Goal: Information Seeking & Learning: Learn about a topic

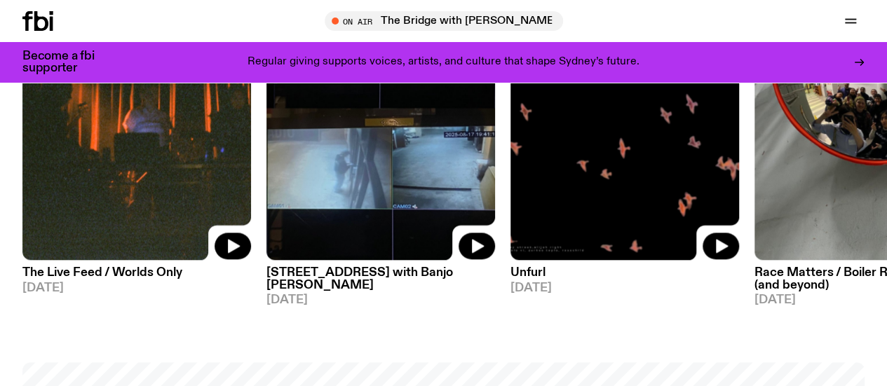
scroll to position [735, 0]
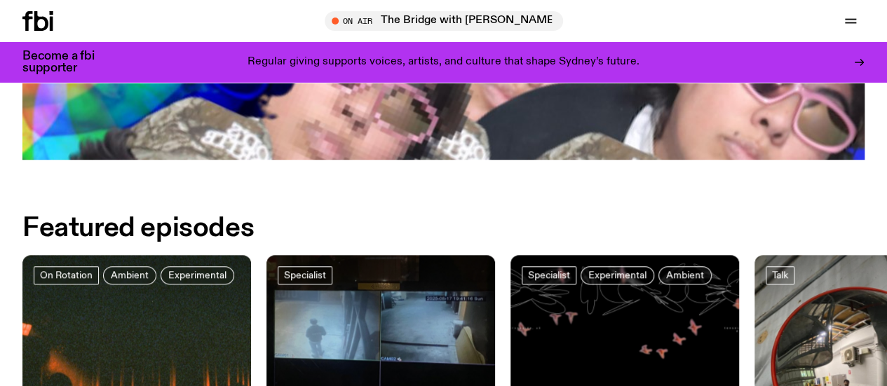
scroll to position [371, 0]
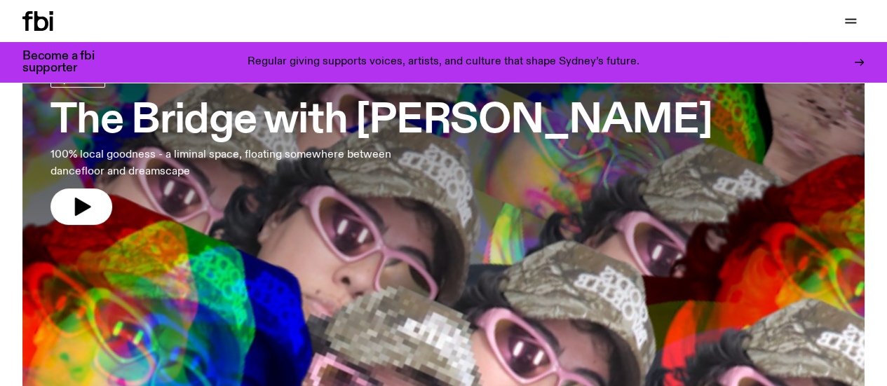
click at [499, 203] on link "The Bridge with [PERSON_NAME] 100% local goodness - a liminal space, floating s…" at bounding box center [380, 147] width 661 height 156
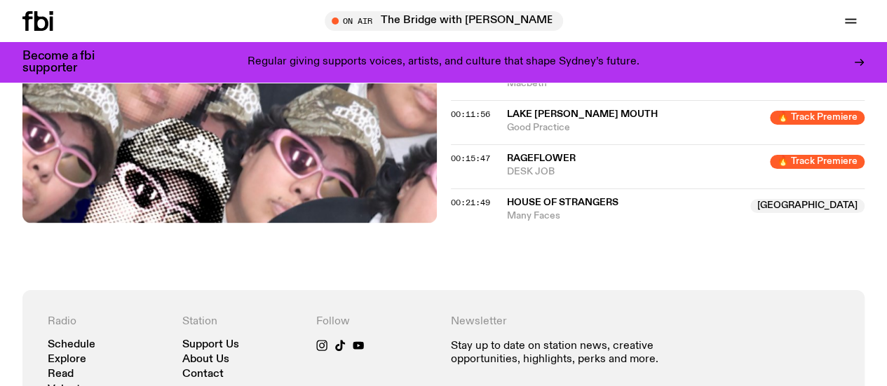
scroll to position [654, 0]
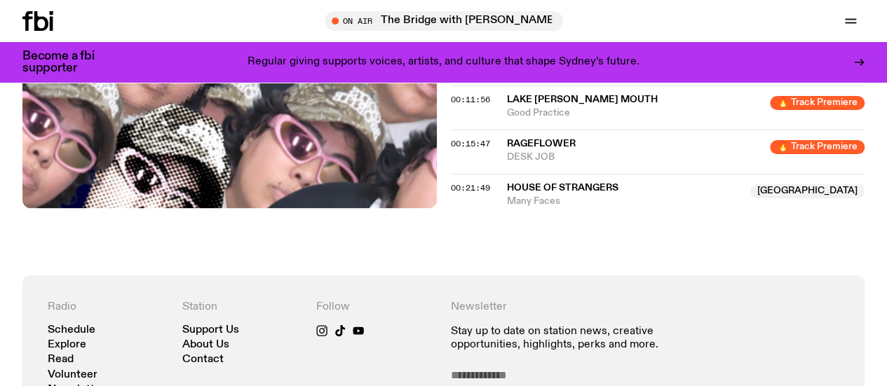
click at [475, 206] on div "00:21:49 House of Strangers NSW Many Faces NSW" at bounding box center [658, 191] width 414 height 34
click at [492, 208] on div "00:21:49 House of Strangers NSW Many Faces NSW" at bounding box center [658, 191] width 414 height 34
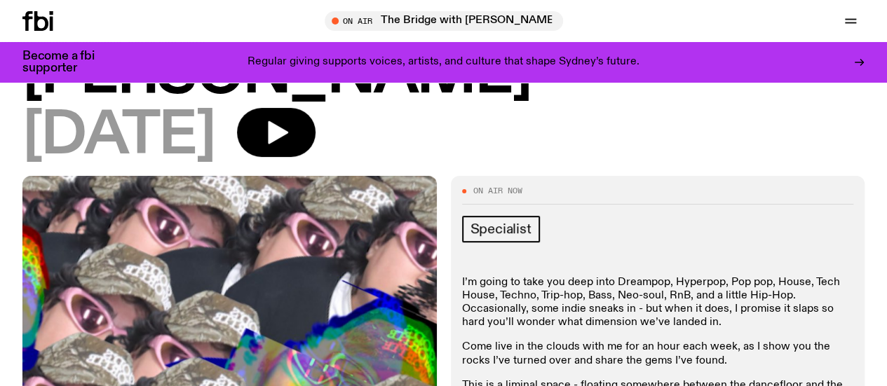
scroll to position [131, 0]
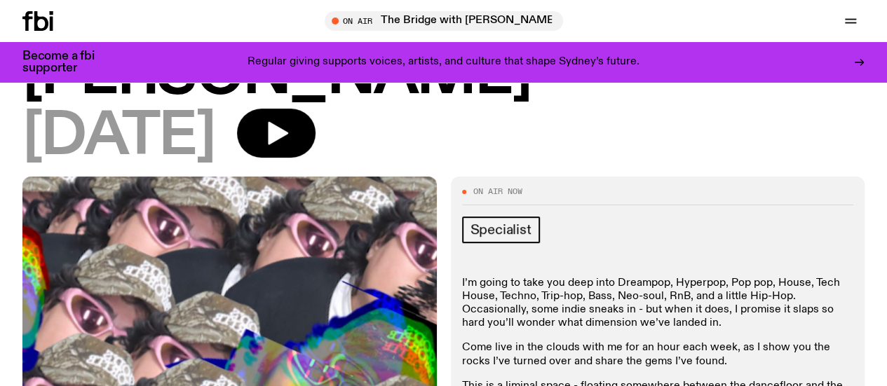
click at [0, 0] on link "Explore" at bounding box center [0, 0] width 0 height 0
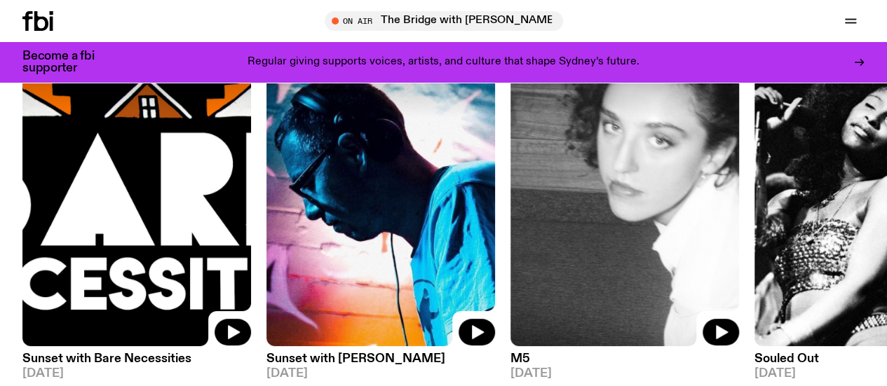
scroll to position [144, 0]
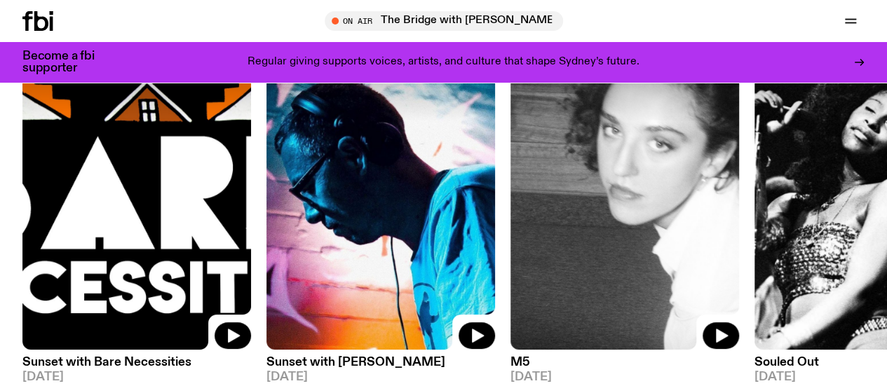
click at [614, 172] on img at bounding box center [624, 197] width 229 height 305
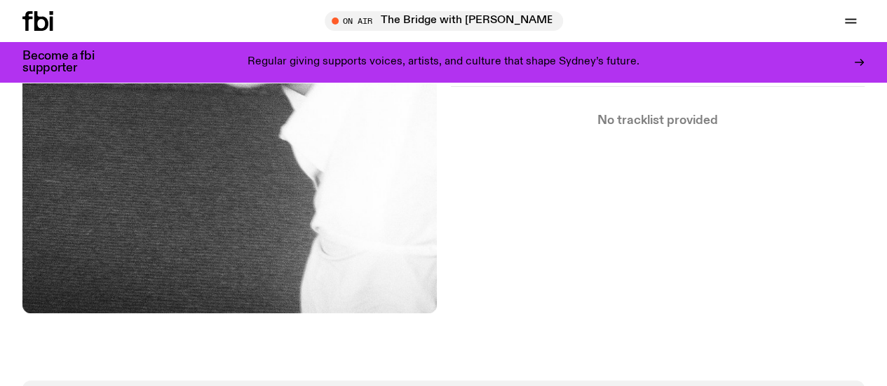
scroll to position [297, 0]
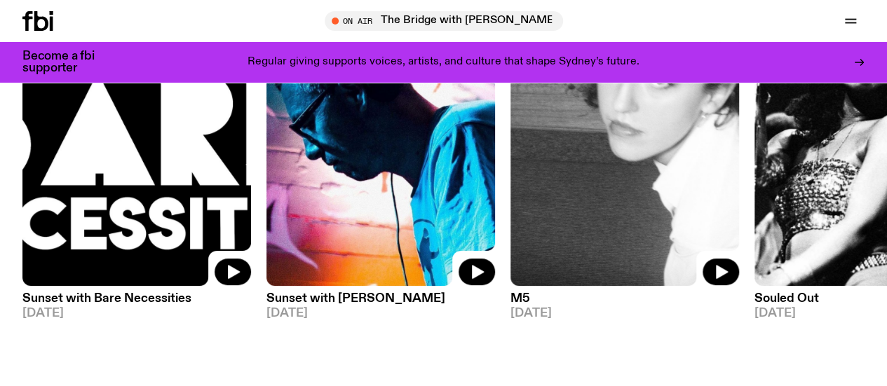
scroll to position [208, 0]
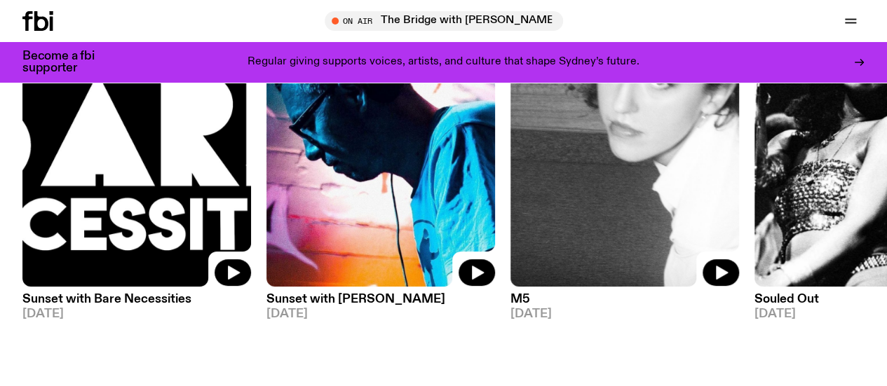
click at [409, 153] on img at bounding box center [380, 134] width 229 height 305
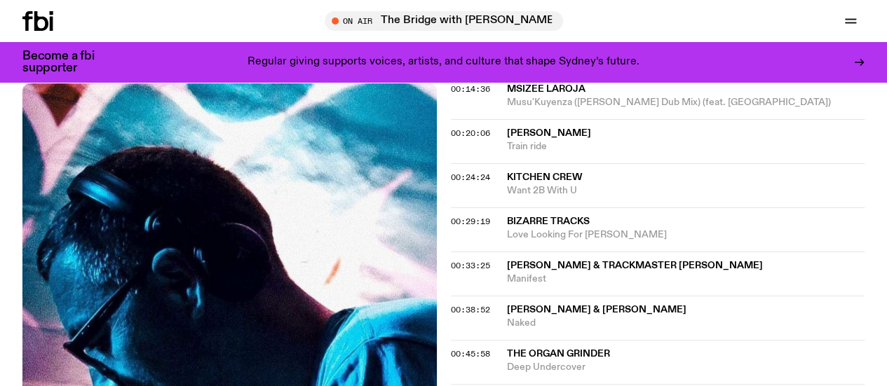
scroll to position [319, 0]
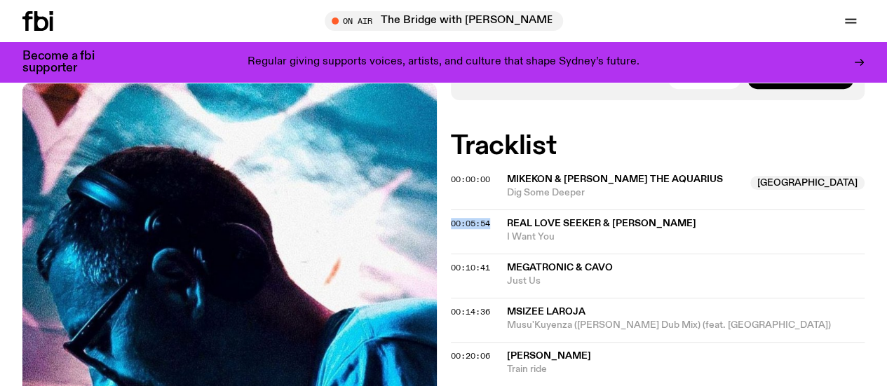
drag, startPoint x: 444, startPoint y: 231, endPoint x: 495, endPoint y: 242, distance: 52.3
click at [654, 156] on h2 "Tracklist" at bounding box center [658, 146] width 414 height 25
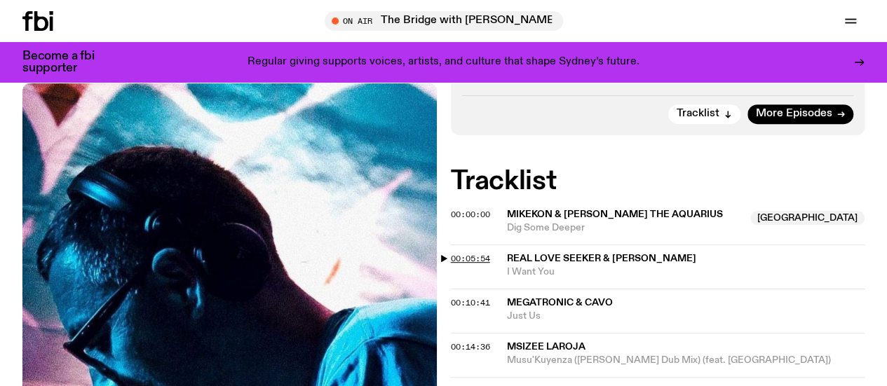
scroll to position [322, 0]
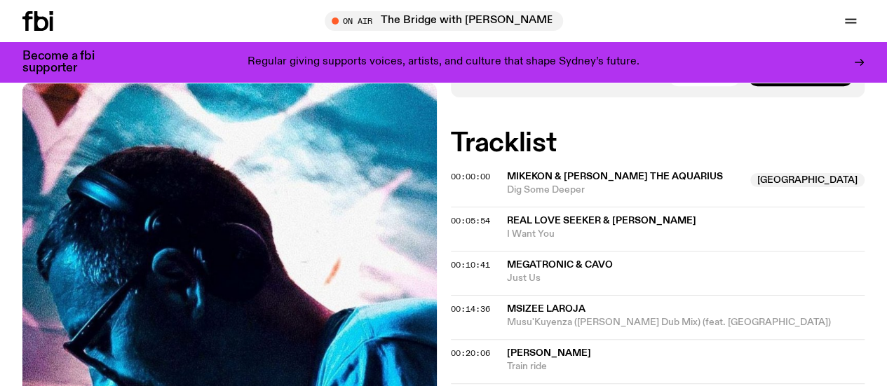
click at [0, 0] on link "Schedule" at bounding box center [0, 0] width 0 height 0
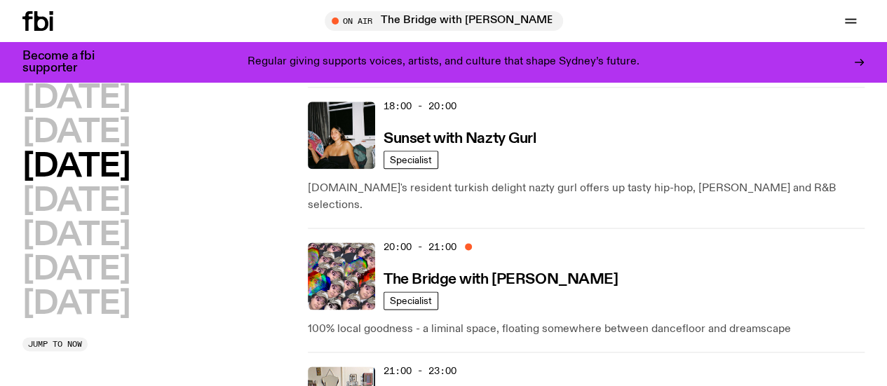
scroll to position [818, 0]
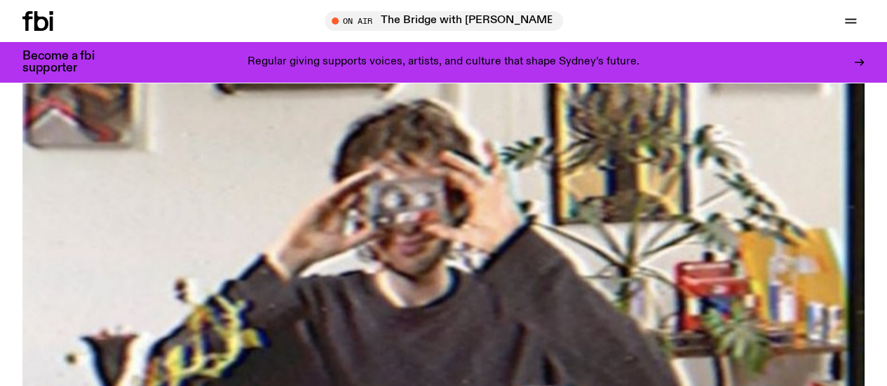
scroll to position [180, 0]
drag, startPoint x: 327, startPoint y: 97, endPoint x: 263, endPoint y: 147, distance: 80.5
click at [263, 147] on img at bounding box center [443, 250] width 842 height 474
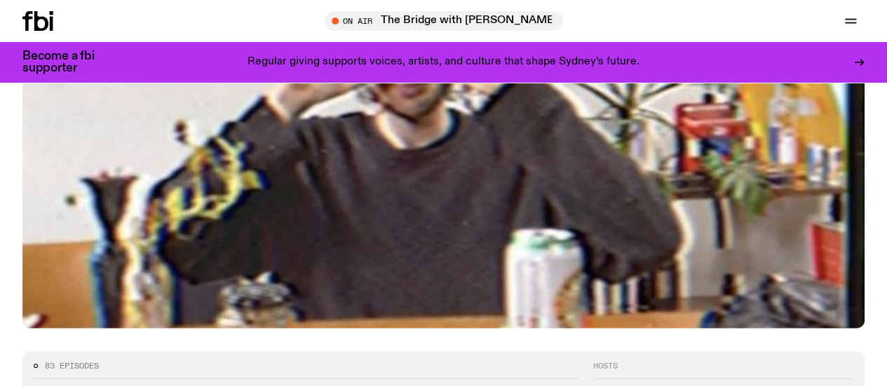
scroll to position [339, 0]
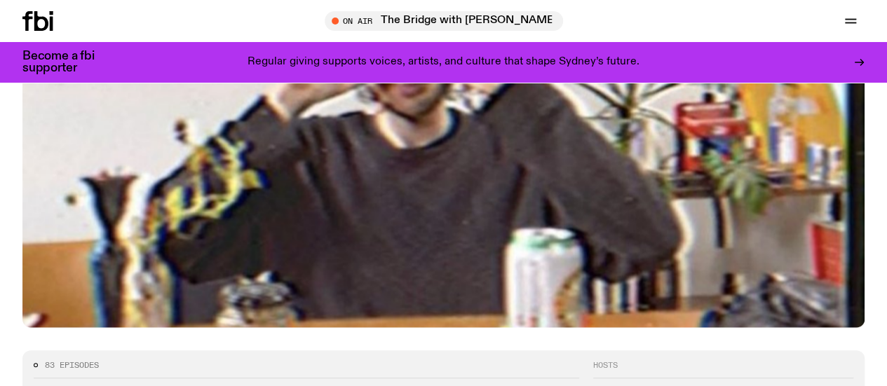
click at [0, 0] on link "Schedule" at bounding box center [0, 0] width 0 height 0
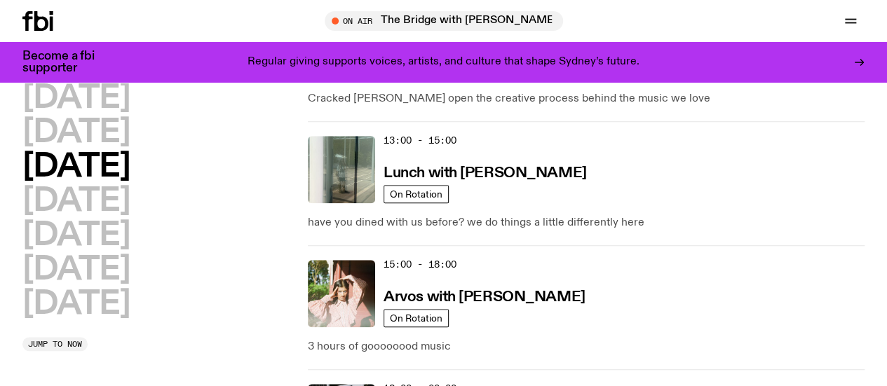
scroll to position [529, 0]
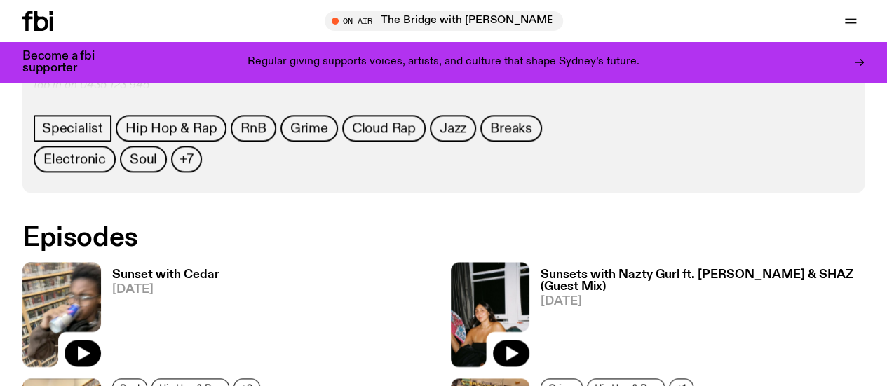
scroll to position [617, 0]
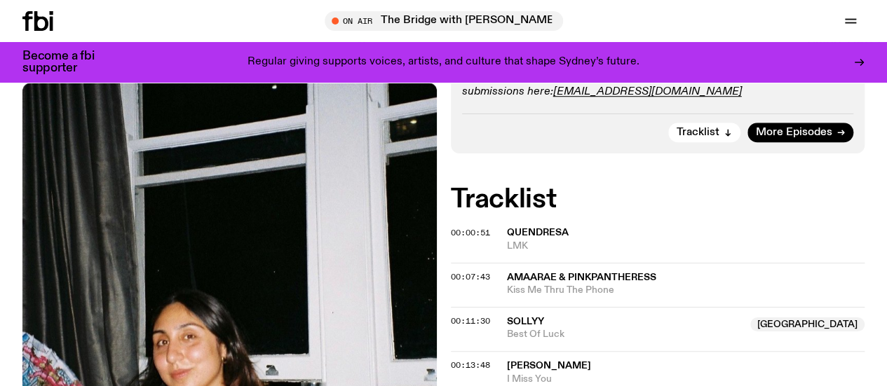
scroll to position [435, 0]
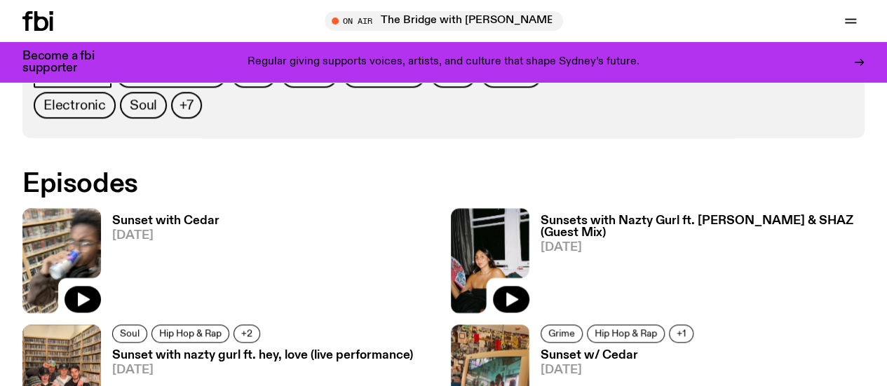
scroll to position [764, 0]
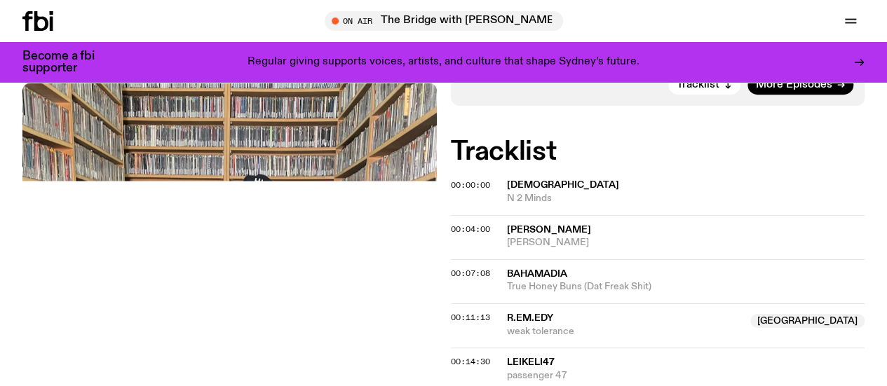
scroll to position [418, 0]
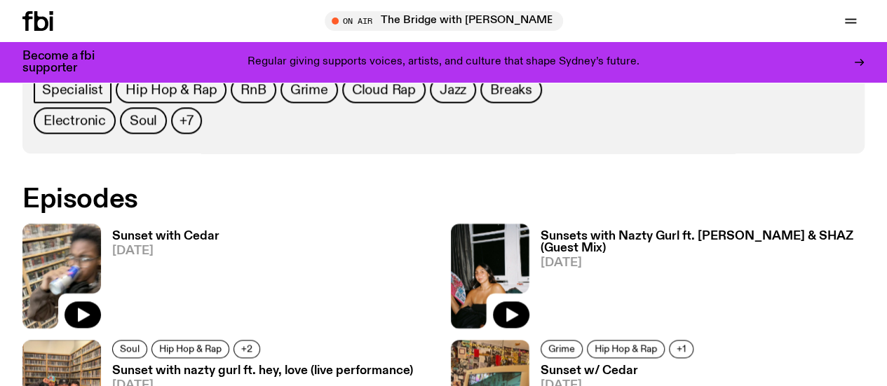
scroll to position [859, 0]
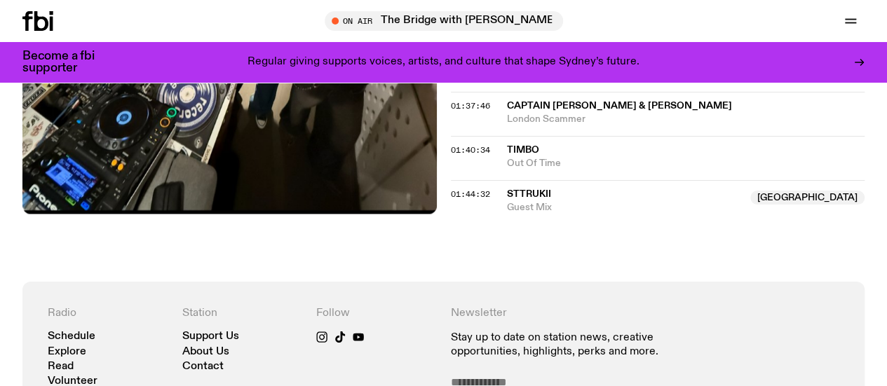
scroll to position [1456, 0]
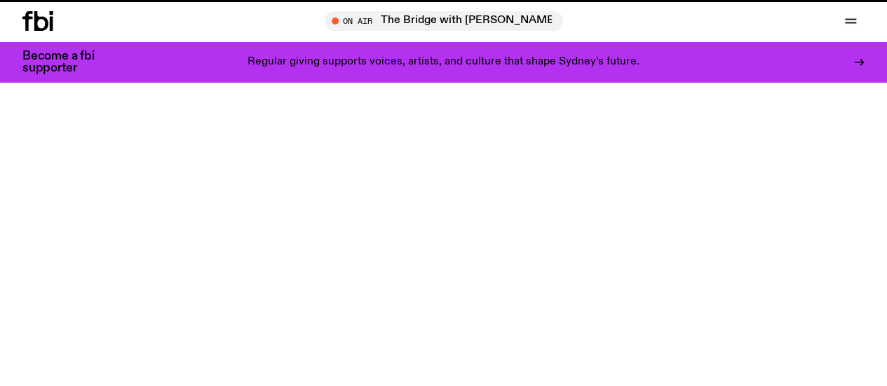
scroll to position [529, 0]
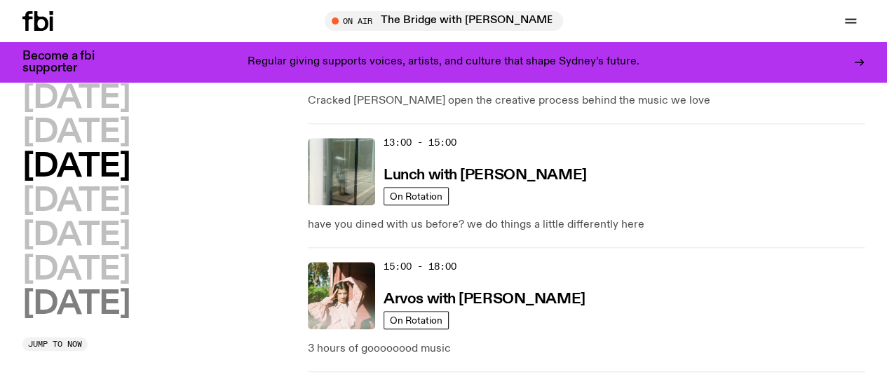
click at [91, 320] on h2 "Sunday" at bounding box center [75, 305] width 107 height 32
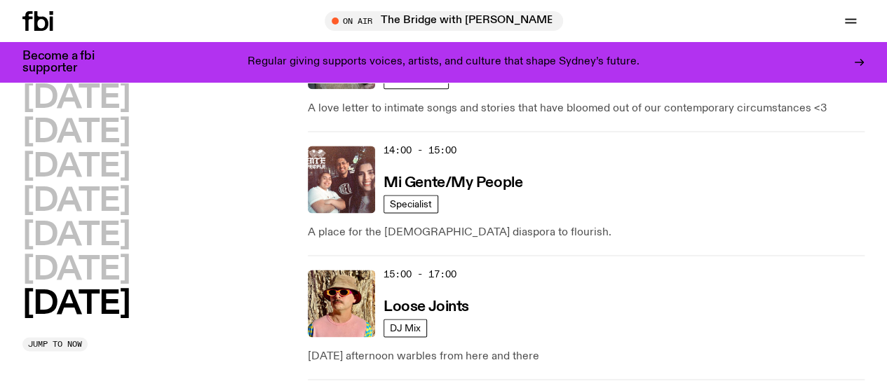
scroll to position [894, 0]
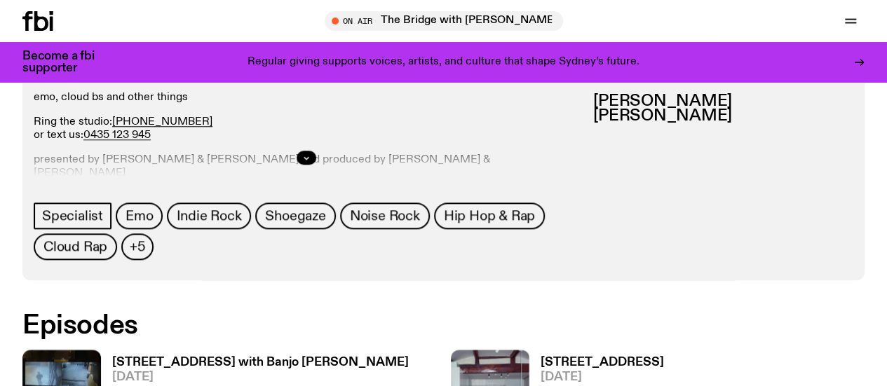
scroll to position [668, 0]
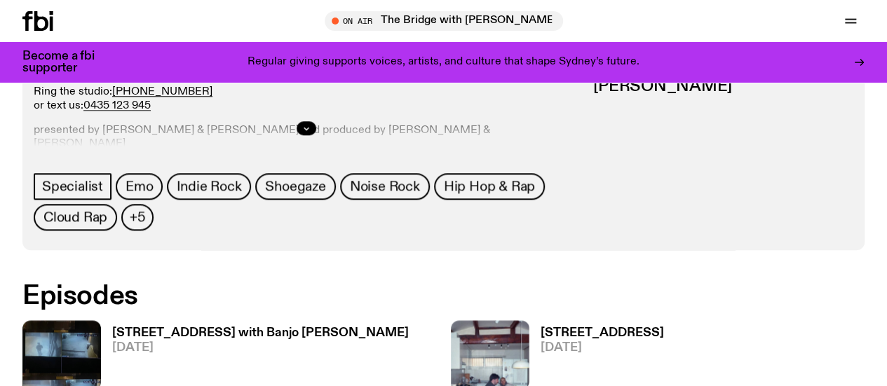
click at [70, 320] on img at bounding box center [61, 372] width 79 height 104
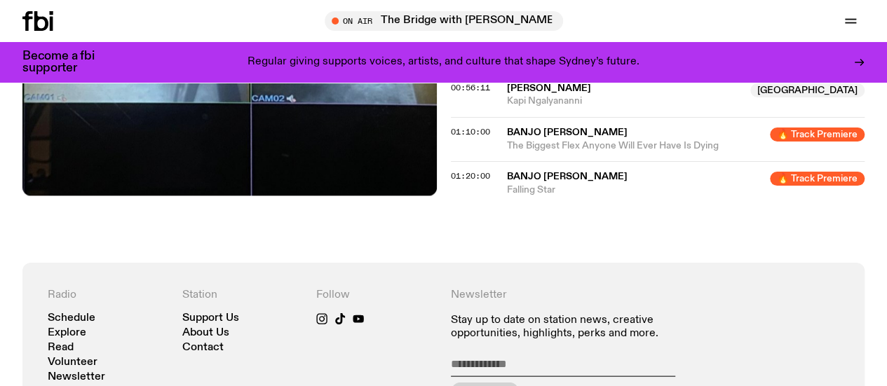
scroll to position [1285, 0]
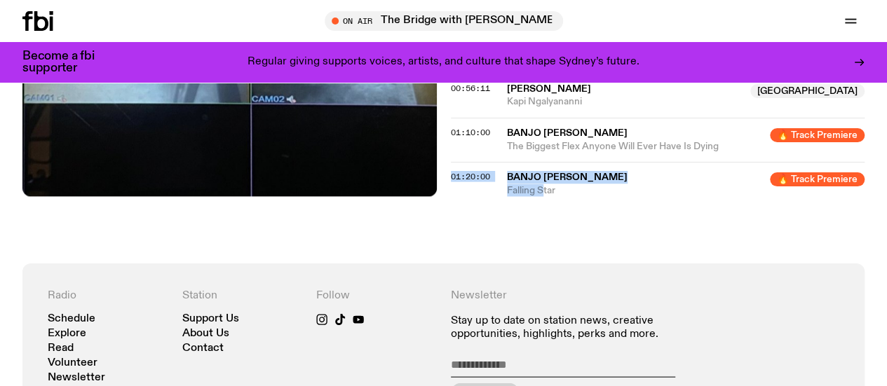
drag, startPoint x: 446, startPoint y: 231, endPoint x: 539, endPoint y: 248, distance: 94.2
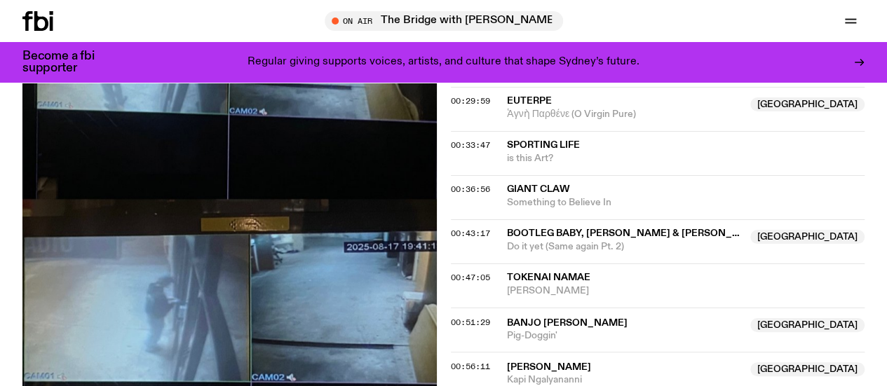
scroll to position [1006, 0]
click at [0, 0] on link "Schedule" at bounding box center [0, 0] width 0 height 0
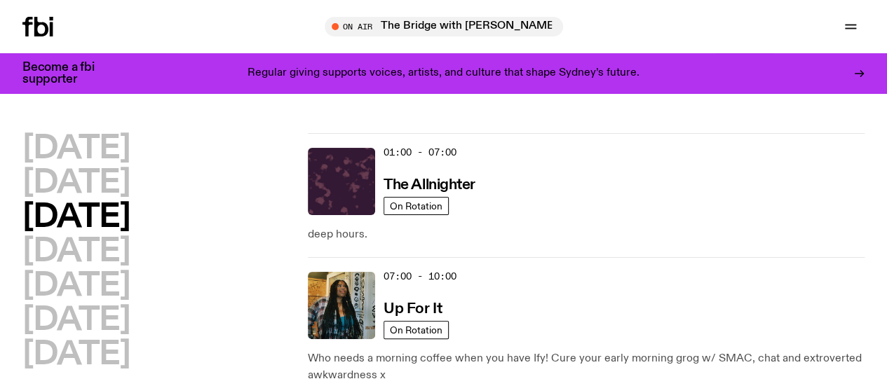
scroll to position [28, 0]
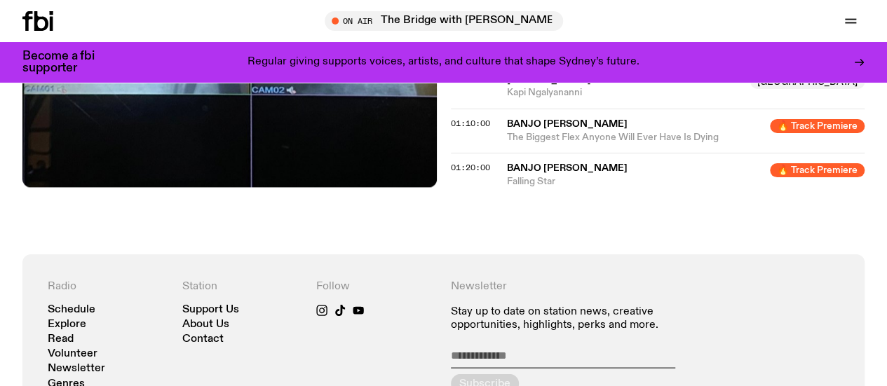
scroll to position [1292, 0]
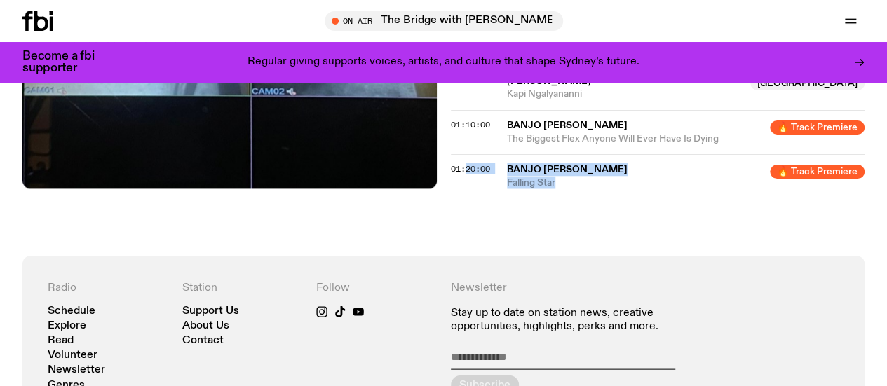
drag, startPoint x: 466, startPoint y: 222, endPoint x: 561, endPoint y: 241, distance: 97.2
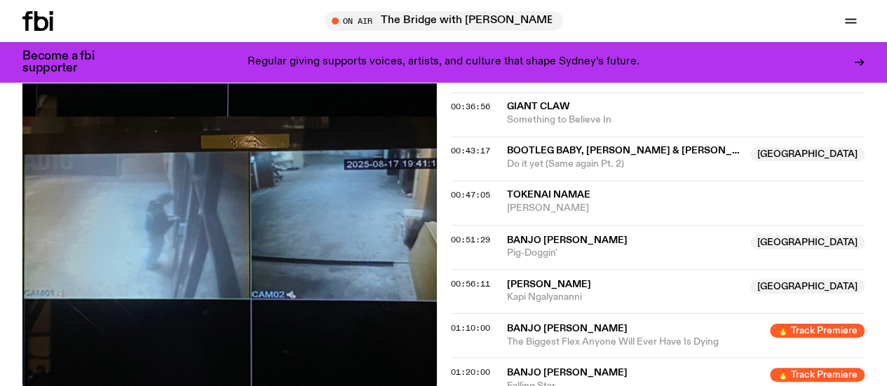
click at [0, 0] on link "Schedule" at bounding box center [0, 0] width 0 height 0
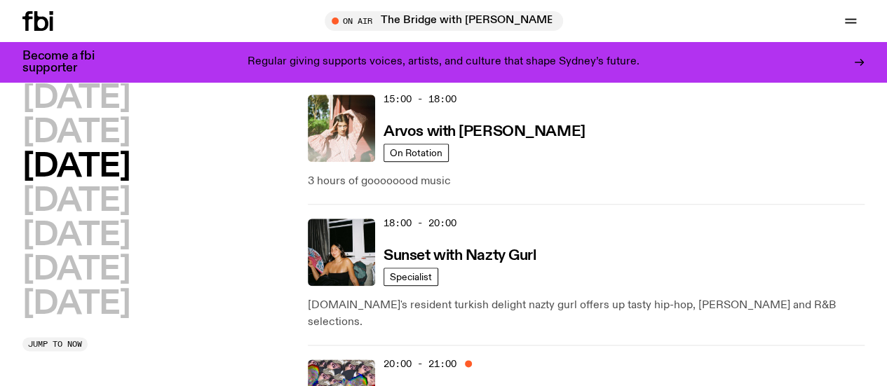
scroll to position [540, 0]
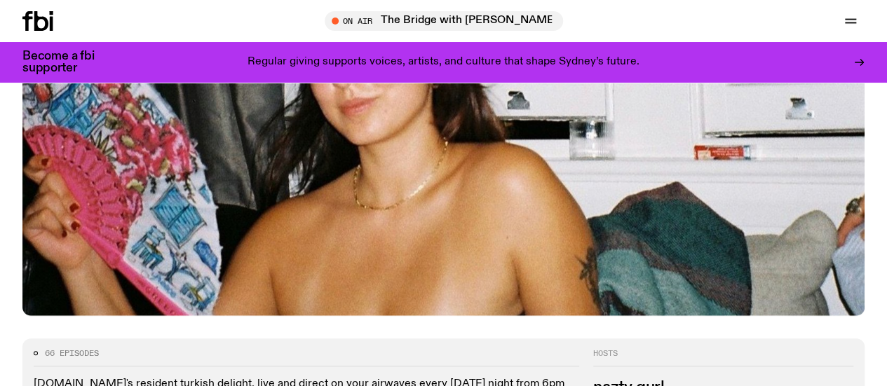
scroll to position [679, 0]
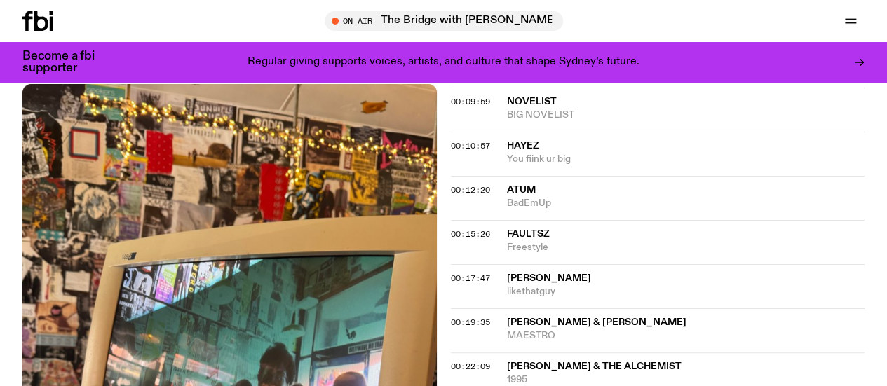
scroll to position [487, 0]
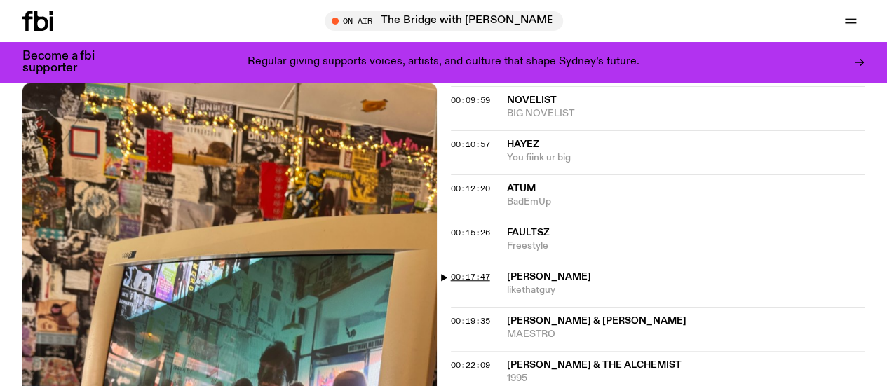
click at [467, 283] on span "00:17:47" at bounding box center [470, 276] width 39 height 11
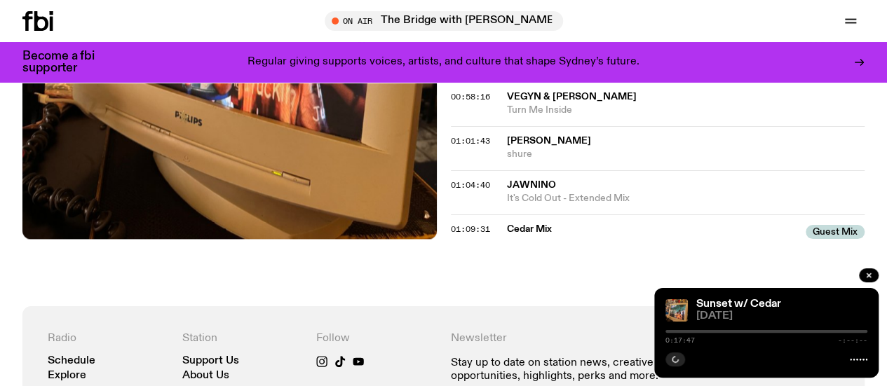
scroll to position [1285, 0]
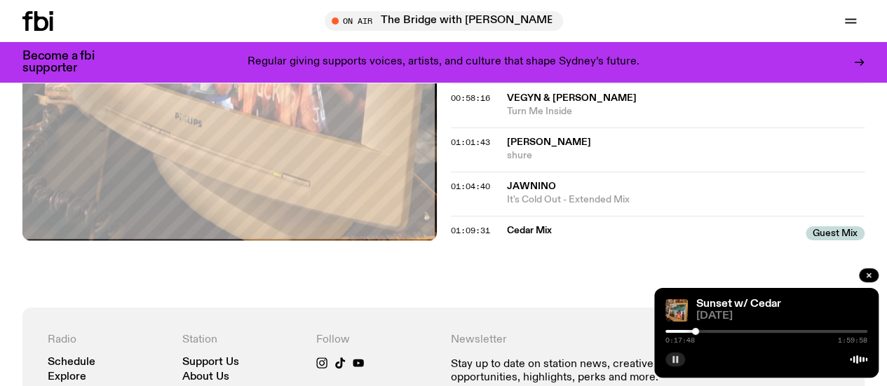
click at [677, 361] on rect "button" at bounding box center [677, 359] width 2 height 7
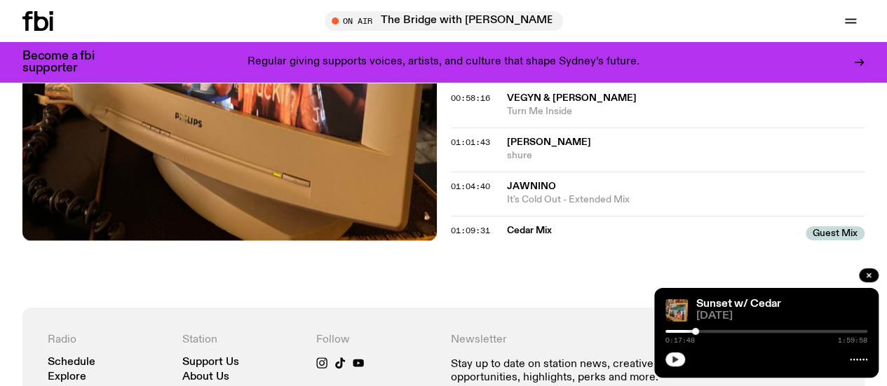
click at [530, 236] on div "01:09:31 Cedar Mix Guest Mix Guest Mix" at bounding box center [658, 228] width 414 height 25
click at [544, 237] on span "Cedar Mix" at bounding box center [652, 230] width 291 height 13
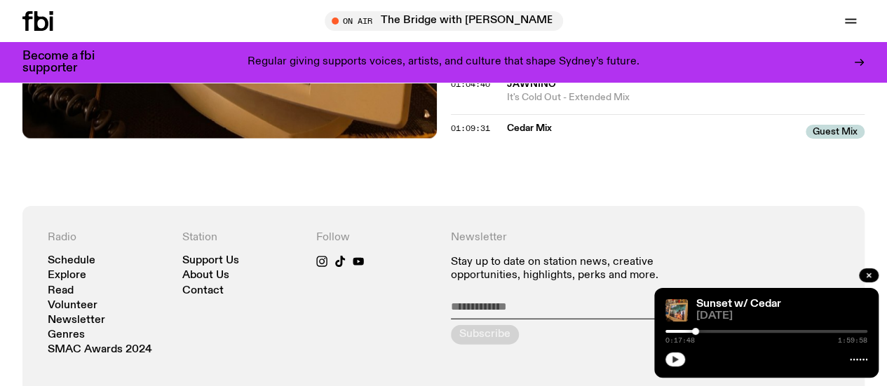
scroll to position [1388, 0]
click at [466, 133] on span "01:09:31" at bounding box center [470, 127] width 39 height 11
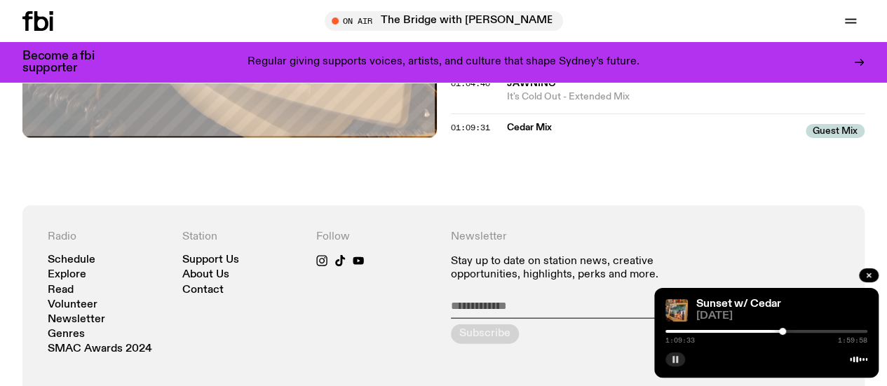
click at [675, 360] on icon "button" at bounding box center [675, 360] width 8 height 8
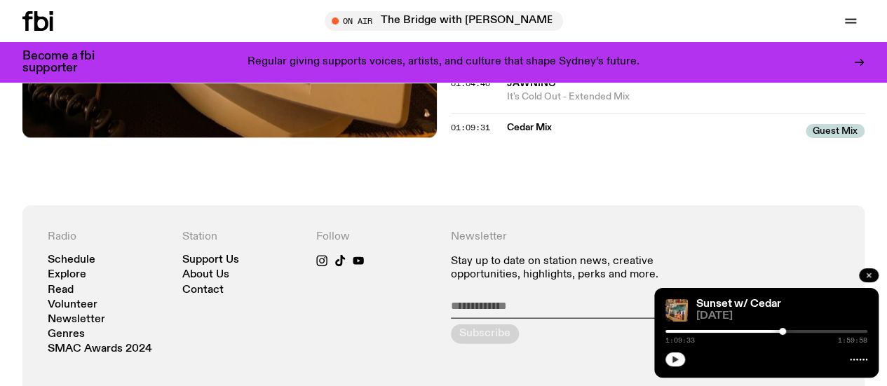
click at [867, 276] on icon "button" at bounding box center [869, 275] width 8 height 8
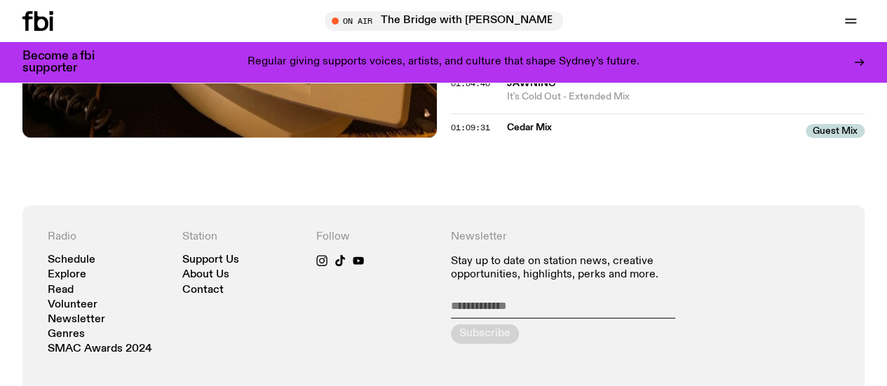
click at [826, 138] on span "Guest Mix" at bounding box center [835, 131] width 59 height 14
click at [855, 138] on span "Guest Mix" at bounding box center [835, 131] width 59 height 14
drag, startPoint x: 806, startPoint y: 139, endPoint x: 860, endPoint y: 142, distance: 54.1
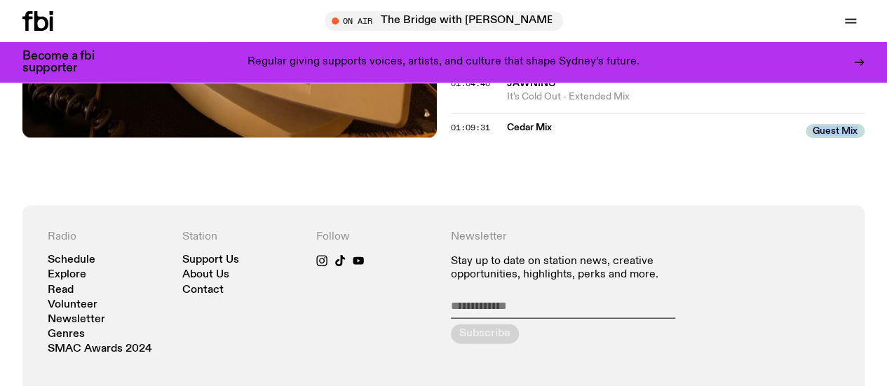
click at [860, 138] on div "Guest Mix" at bounding box center [835, 131] width 59 height 14
click at [860, 138] on span "Guest Mix" at bounding box center [835, 131] width 59 height 14
click at [842, 138] on span "Guest Mix" at bounding box center [835, 131] width 59 height 14
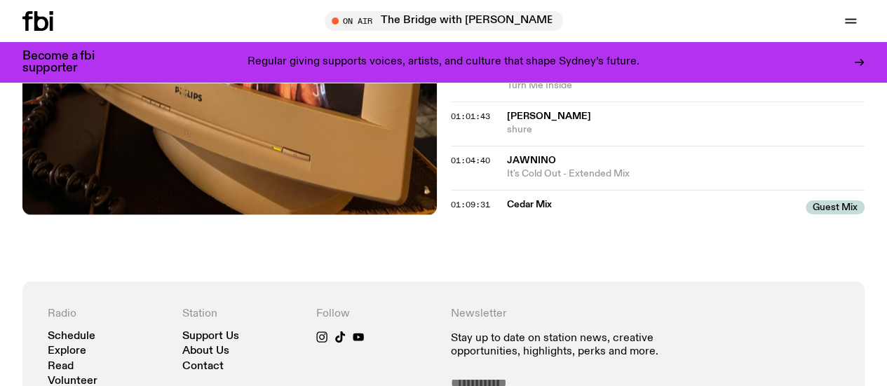
scroll to position [1305, 0]
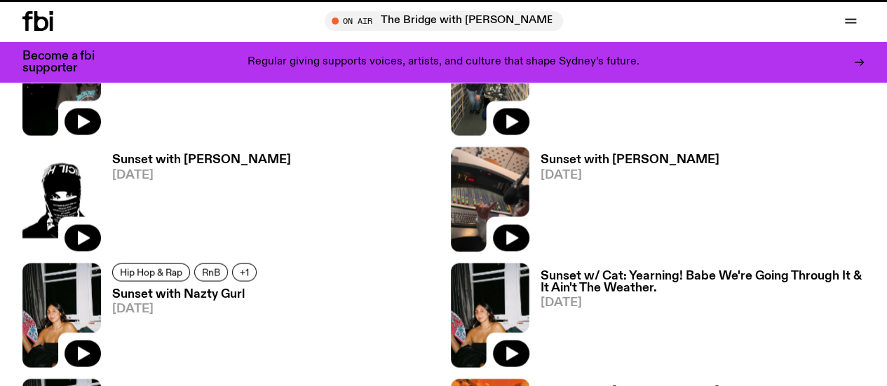
scroll to position [679, 0]
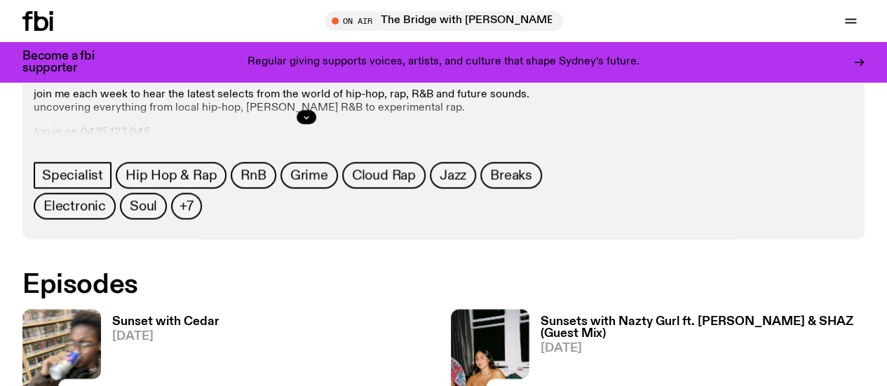
click at [0, 0] on link "Schedule" at bounding box center [0, 0] width 0 height 0
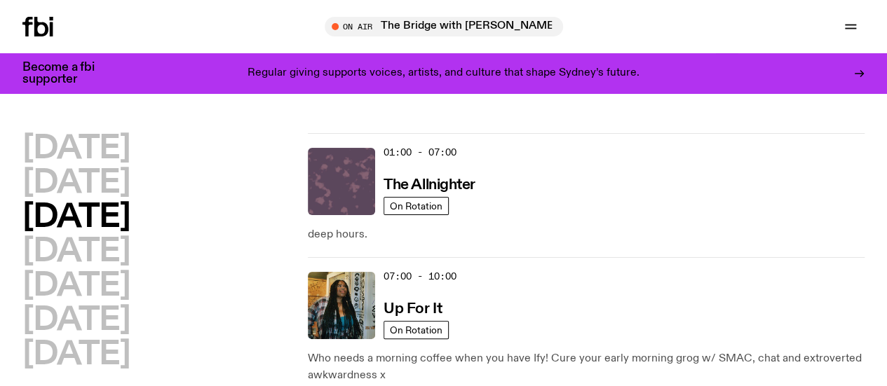
click at [328, 189] on img at bounding box center [341, 181] width 67 height 67
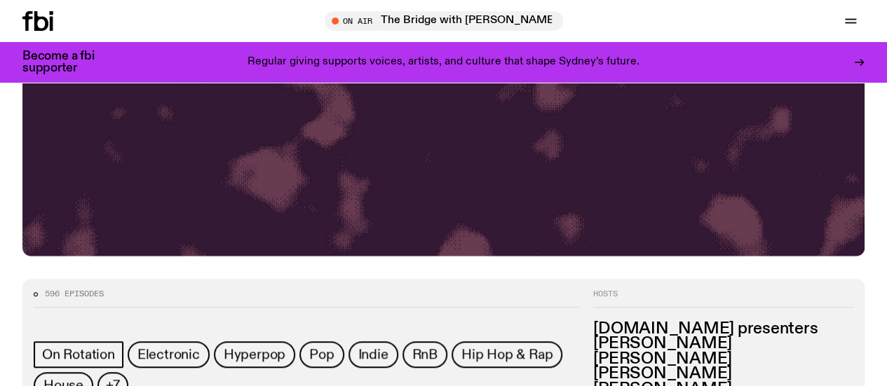
scroll to position [560, 0]
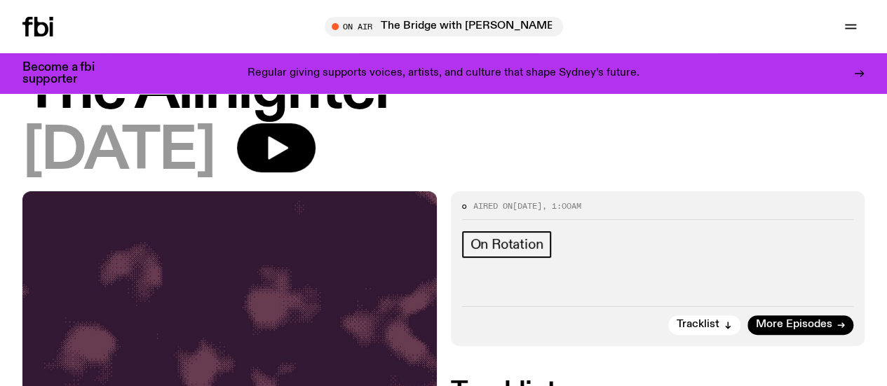
scroll to position [1, 0]
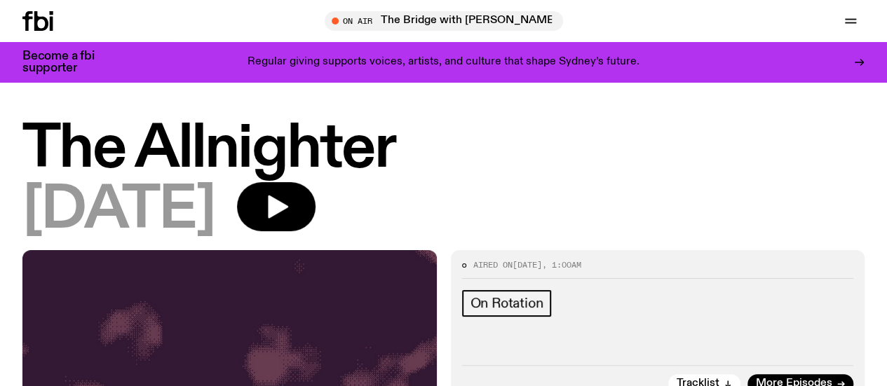
click at [119, 173] on h1 "The Allnighter" at bounding box center [443, 149] width 842 height 57
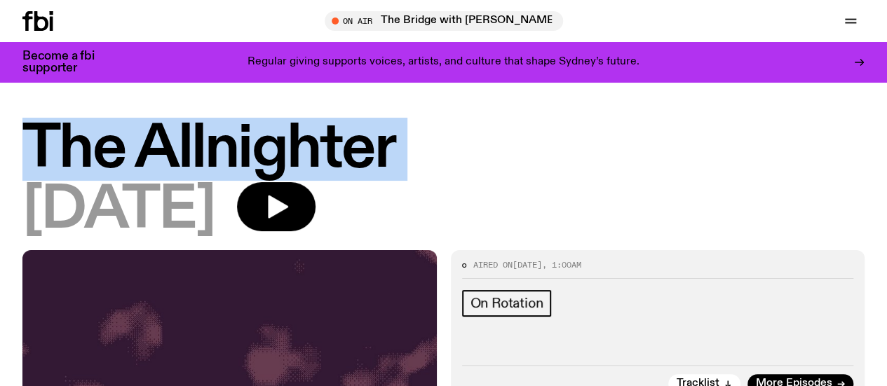
click at [119, 173] on h1 "The Allnighter" at bounding box center [443, 149] width 842 height 57
click at [174, 169] on h1 "The Allnighter" at bounding box center [443, 149] width 842 height 57
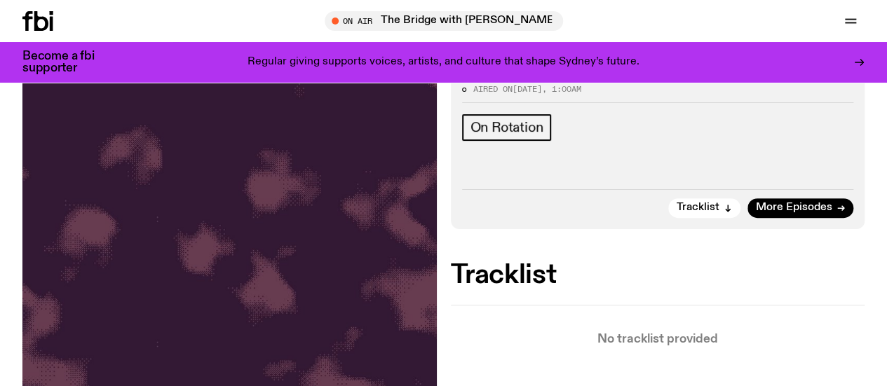
scroll to position [175, 0]
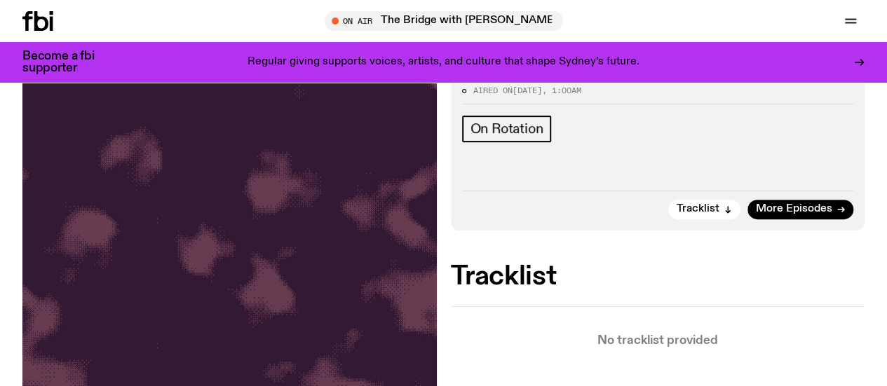
drag, startPoint x: 560, startPoint y: 199, endPoint x: 615, endPoint y: 194, distance: 55.6
click at [615, 194] on div "Aired on 20.08.25 , 1:00am On Rotation Tracklist More Episodes" at bounding box center [658, 153] width 414 height 154
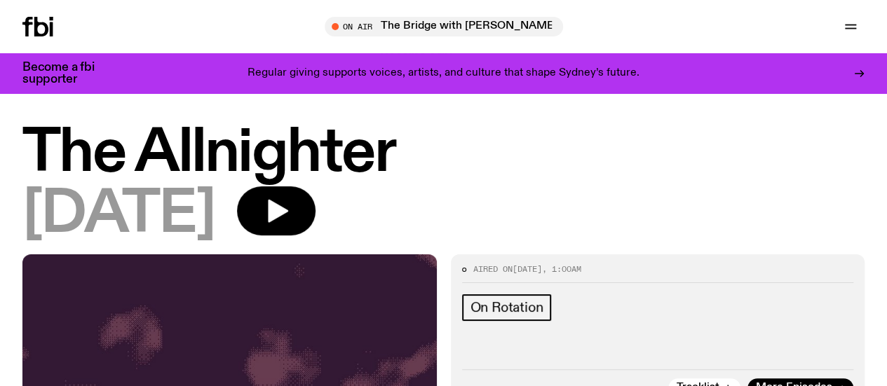
scroll to position [1, 0]
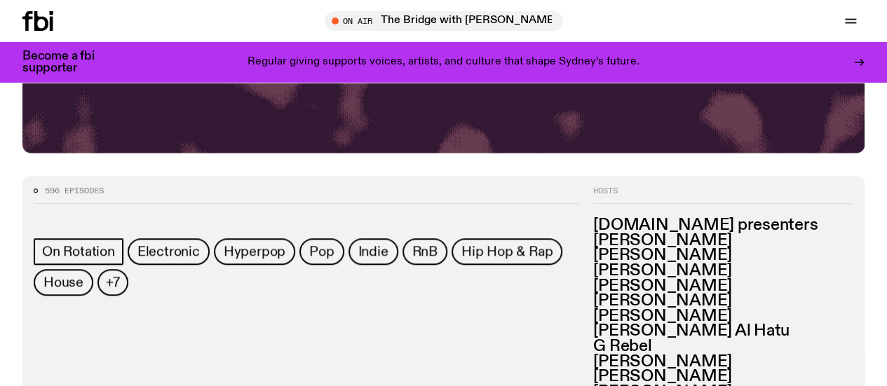
scroll to position [514, 0]
